Goal: Navigation & Orientation: Find specific page/section

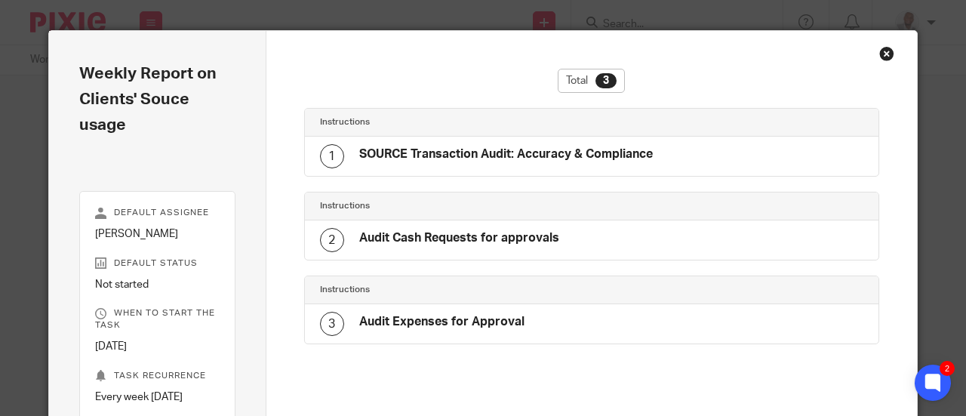
click at [883, 55] on div "Close this dialog window" at bounding box center [886, 53] width 15 height 15
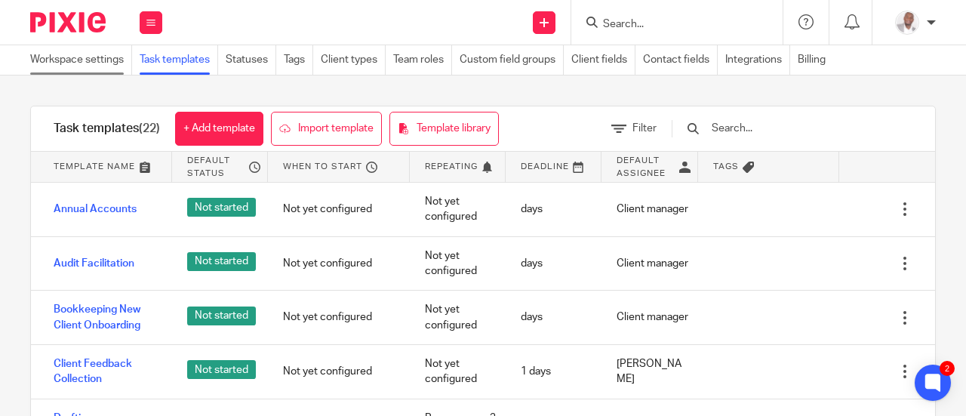
click at [80, 56] on link "Workspace settings" at bounding box center [81, 59] width 102 height 29
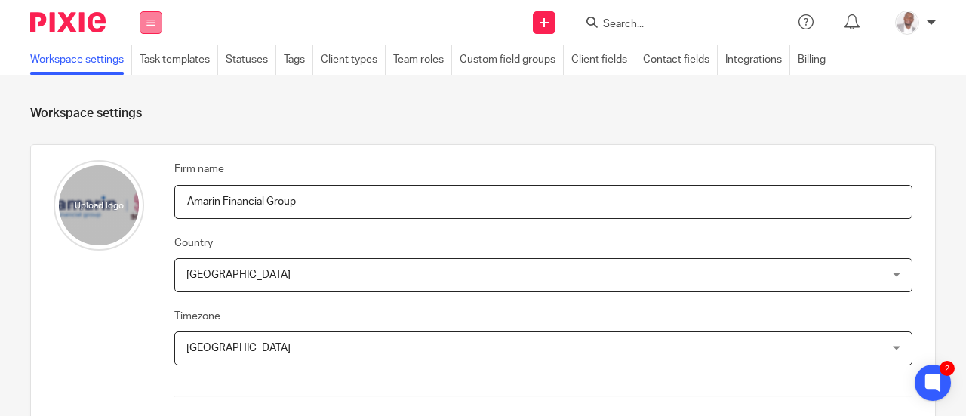
click at [148, 26] on icon at bounding box center [150, 22] width 9 height 9
click at [143, 70] on link "Work" at bounding box center [142, 70] width 24 height 11
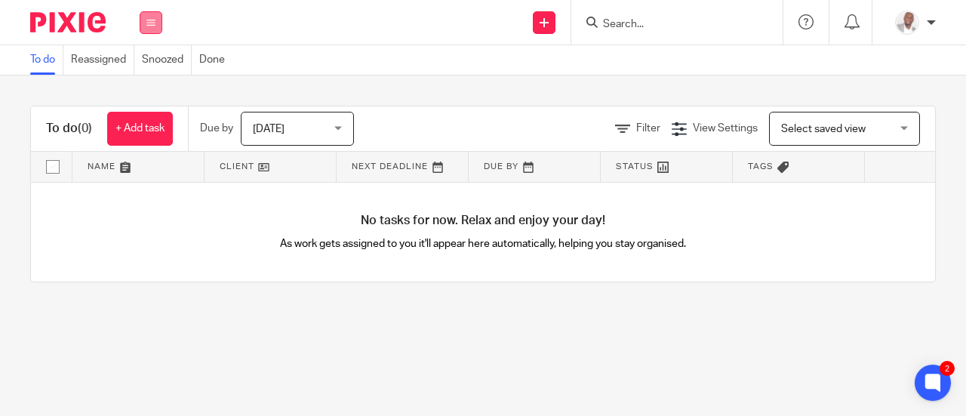
click at [155, 22] on icon at bounding box center [150, 22] width 9 height 9
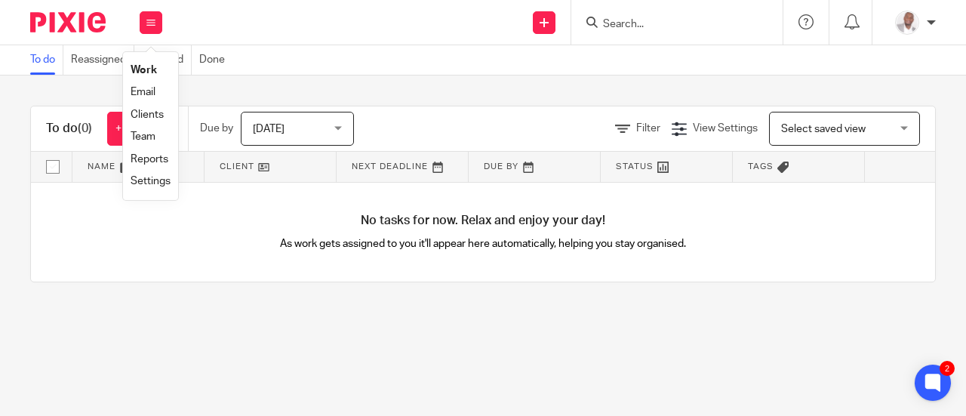
click at [149, 158] on link "Reports" at bounding box center [150, 159] width 38 height 11
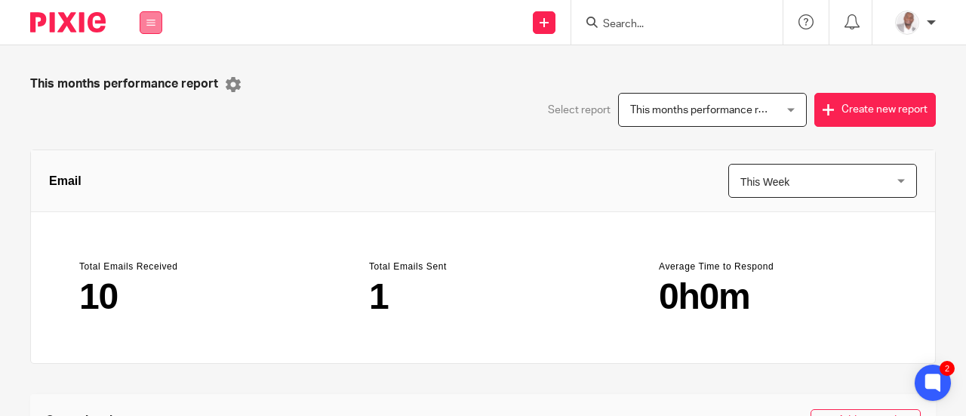
click at [154, 25] on icon at bounding box center [150, 22] width 9 height 9
click at [142, 137] on link "Team" at bounding box center [143, 136] width 25 height 11
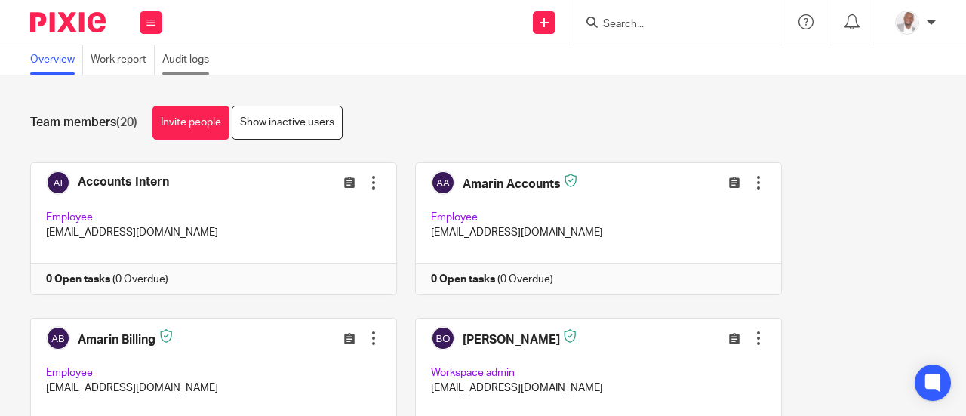
click at [175, 58] on link "Audit logs" at bounding box center [189, 59] width 54 height 29
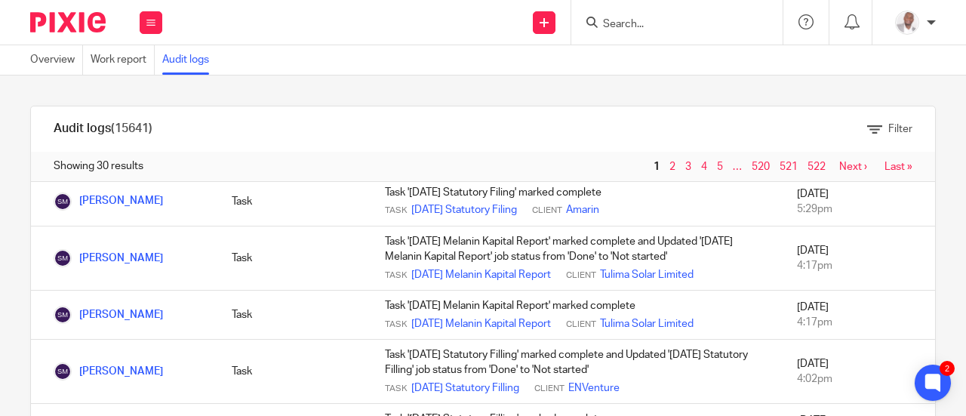
scroll to position [1853, 0]
